Goal: Information Seeking & Learning: Learn about a topic

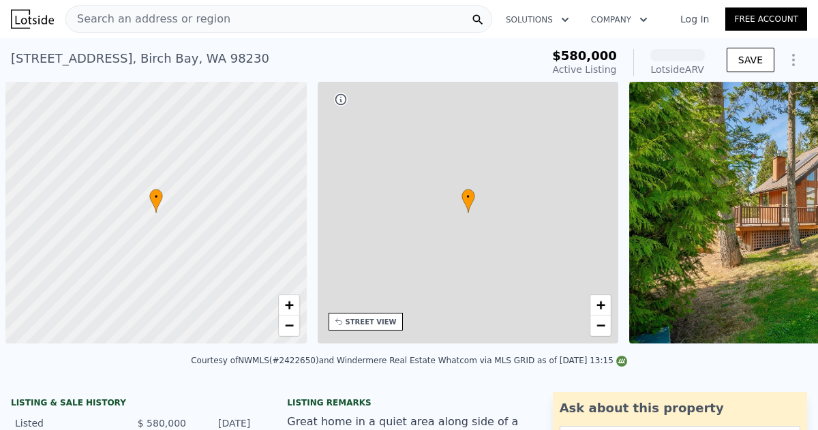
scroll to position [0, 5]
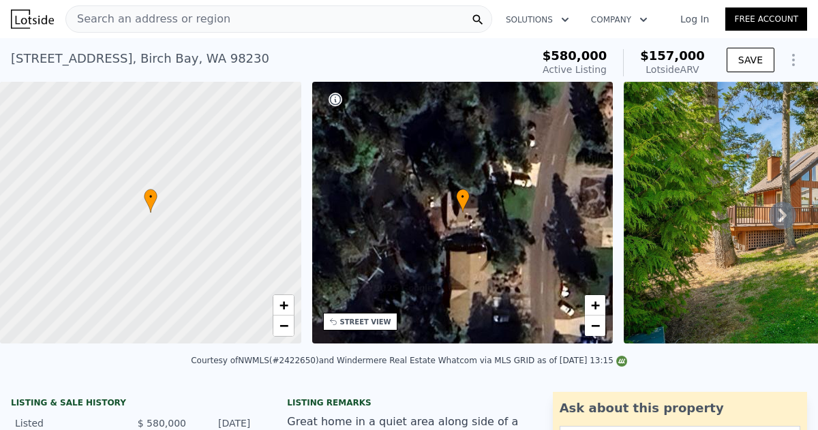
click at [697, 20] on link "Log In" at bounding box center [694, 19] width 61 height 14
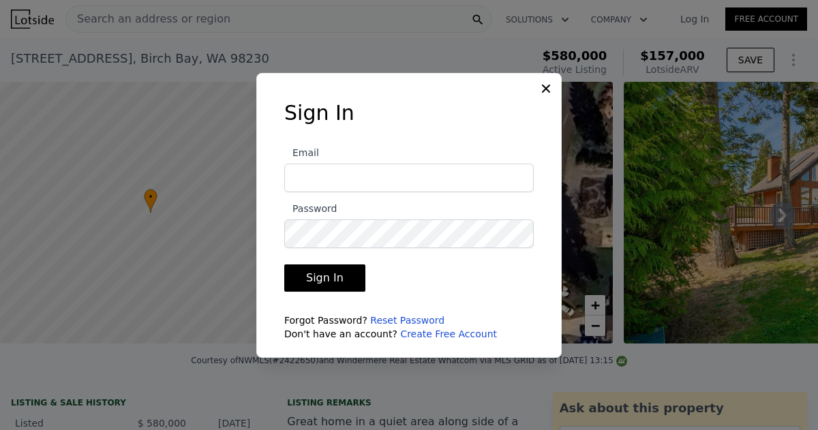
type input "[EMAIL_ADDRESS][DOMAIN_NAME]"
click at [324, 277] on button "Sign In" at bounding box center [324, 277] width 81 height 27
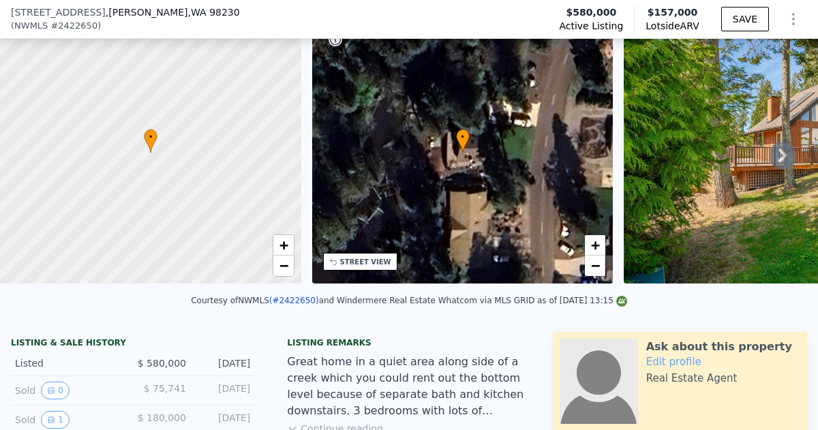
scroll to position [192, 0]
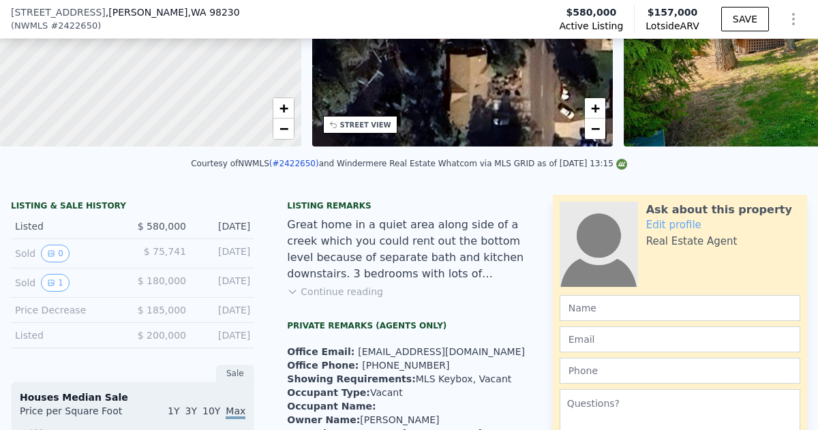
click at [331, 290] on button "Continue reading" at bounding box center [335, 292] width 96 height 14
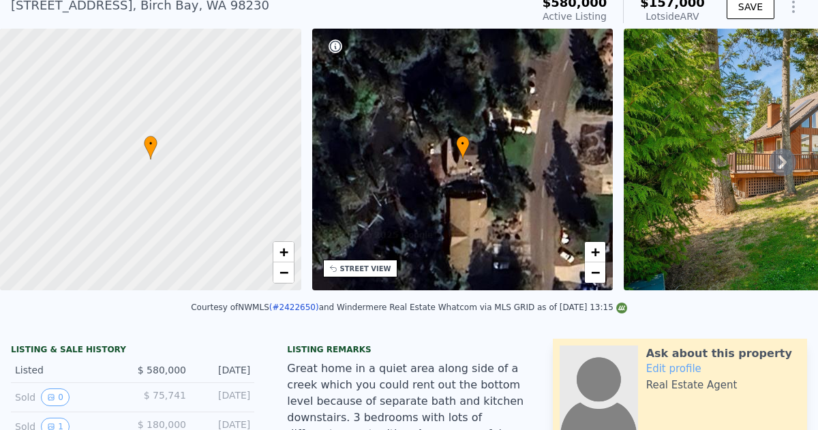
scroll to position [5, 0]
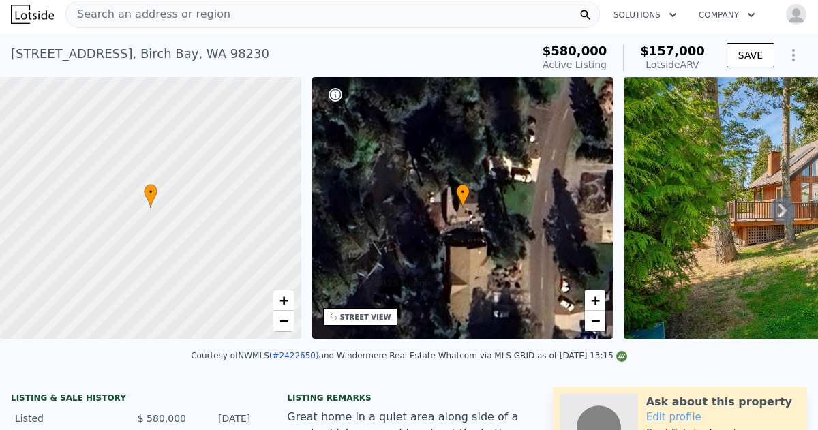
click at [787, 209] on icon at bounding box center [782, 210] width 27 height 27
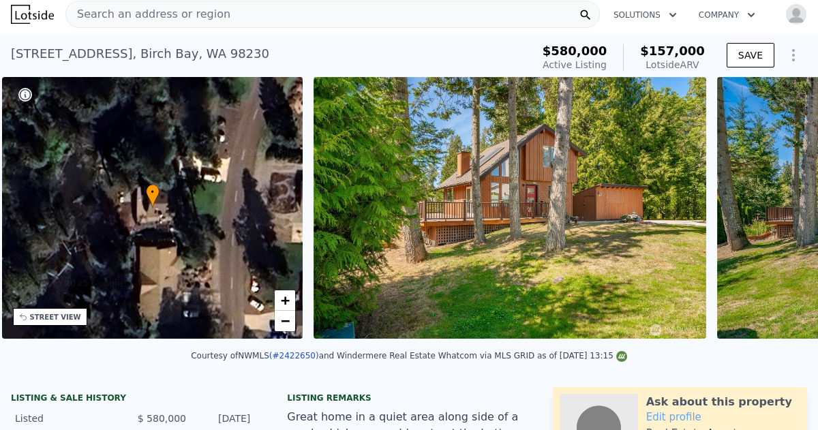
scroll to position [0, 317]
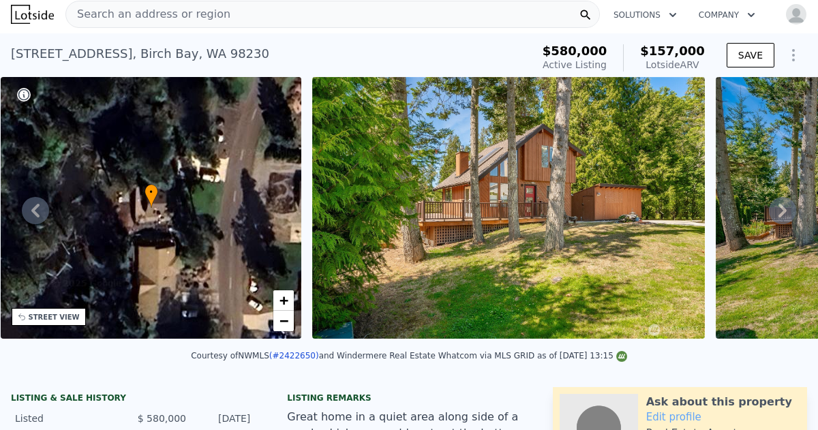
click at [782, 211] on icon at bounding box center [782, 211] width 8 height 14
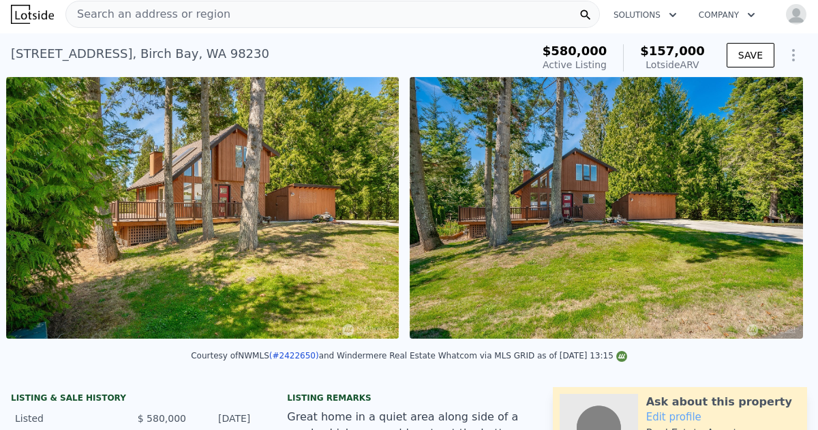
scroll to position [0, 624]
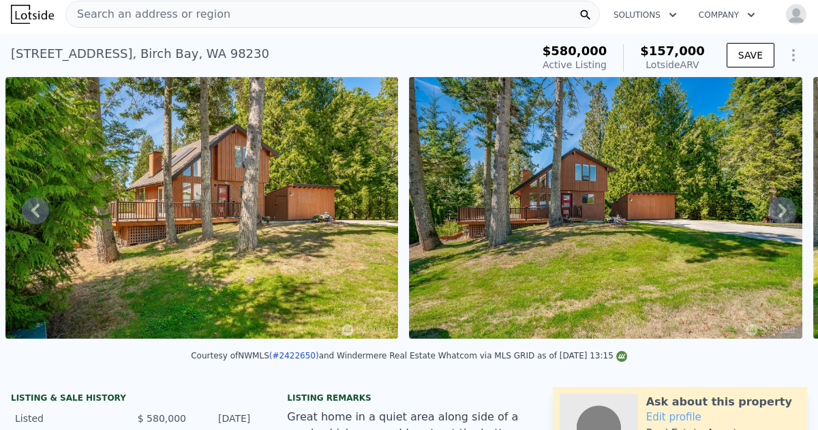
click at [573, 246] on img at bounding box center [605, 208] width 393 height 262
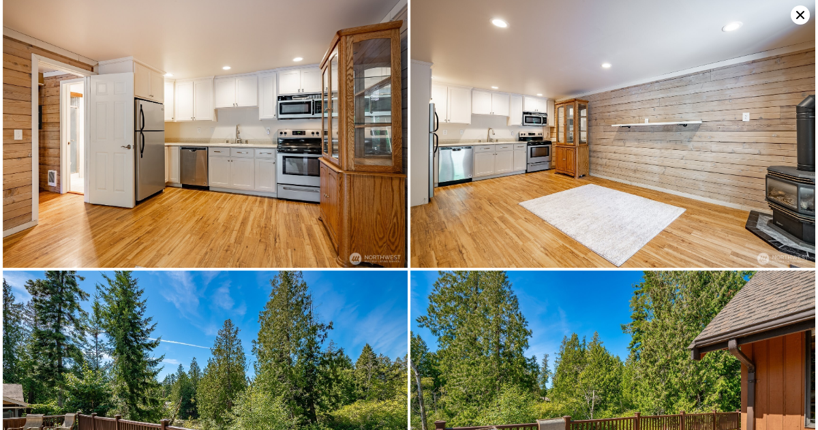
scroll to position [2452, 0]
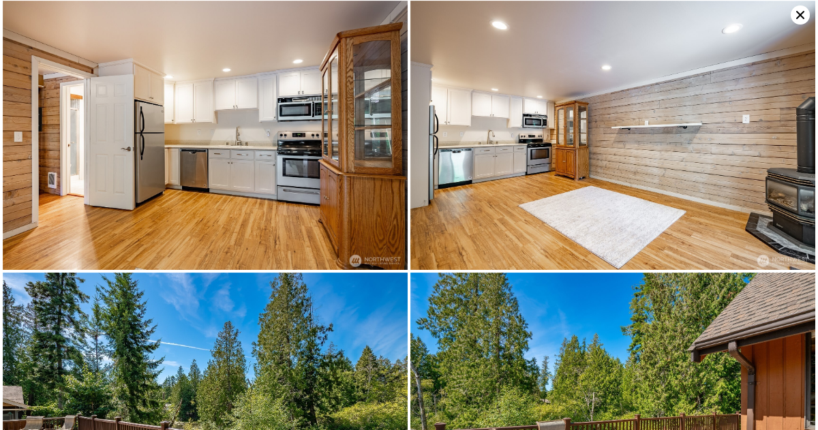
click at [797, 20] on icon at bounding box center [800, 14] width 19 height 19
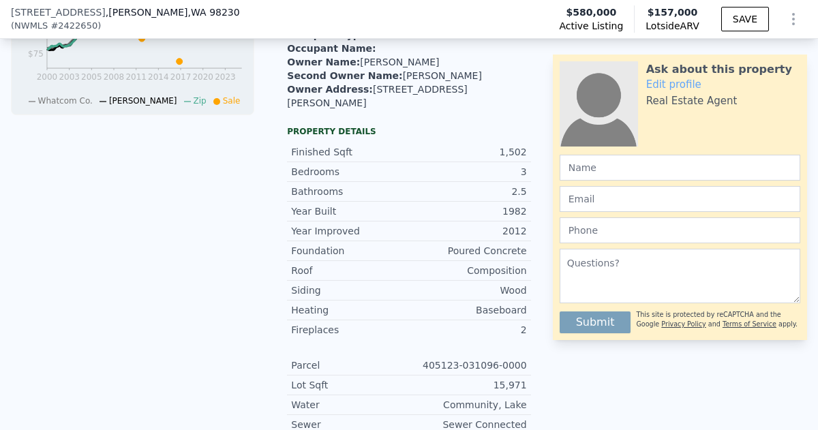
scroll to position [680, 0]
click at [41, 329] on div "LISTING & SALE HISTORY Listed $ 580,000 [DATE] Sold 0 $ 75,741 [DATE] Sold 1 $ …" at bounding box center [132, 209] width 265 height 1005
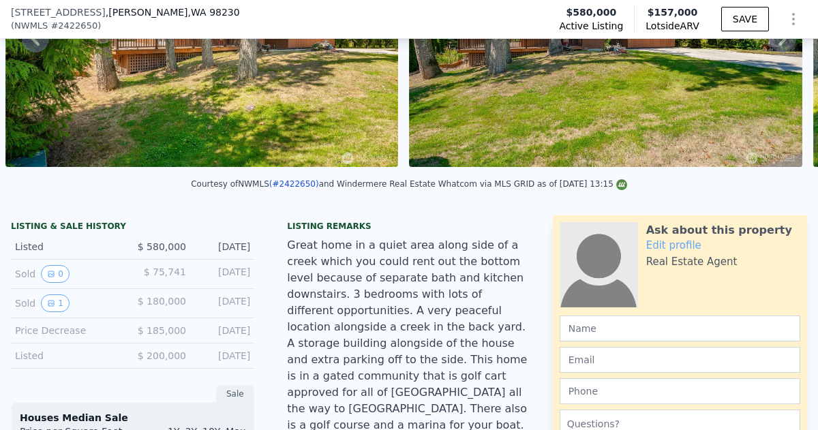
scroll to position [172, 0]
click at [51, 273] on icon "View historical data" at bounding box center [51, 274] width 8 height 8
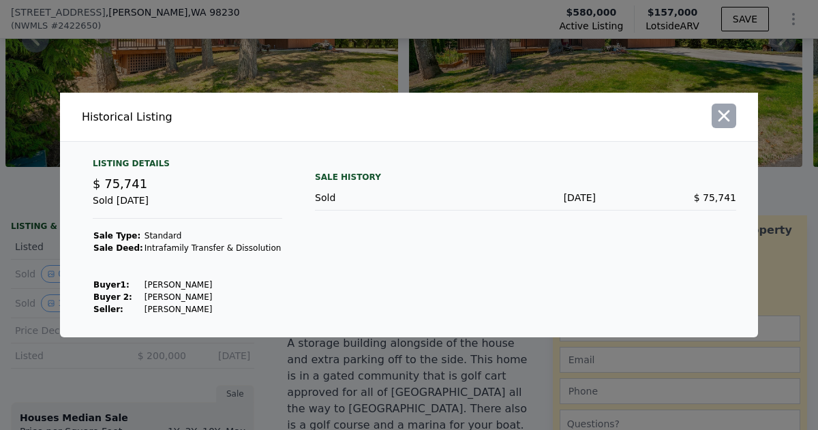
click at [718, 119] on icon "button" at bounding box center [723, 115] width 19 height 19
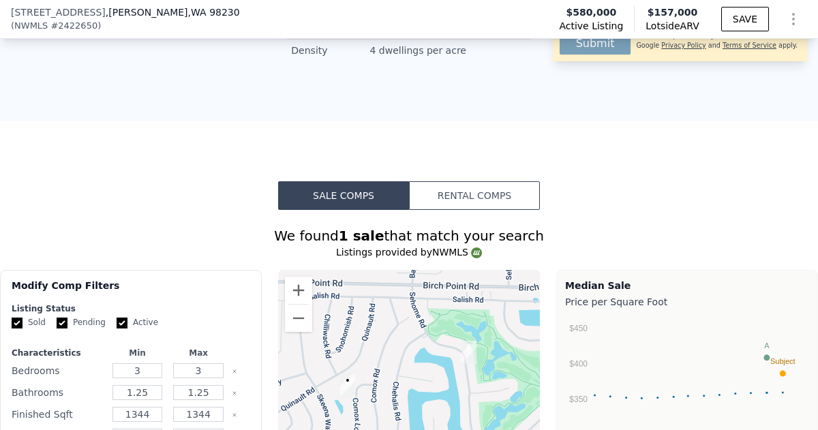
scroll to position [1331, 0]
click at [181, 310] on form "Listing Status Sold Pending Active Characteristics Min Max Bedrooms 3 3 Bathroo…" at bounding box center [131, 393] width 239 height 181
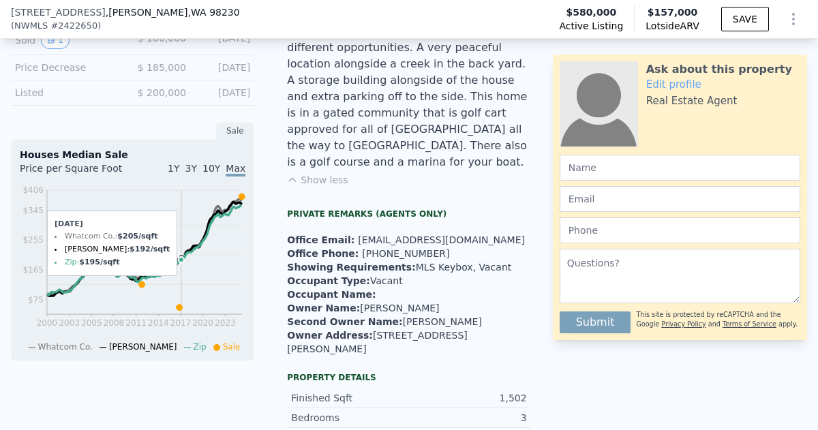
scroll to position [5, 0]
